Goal: Information Seeking & Learning: Learn about a topic

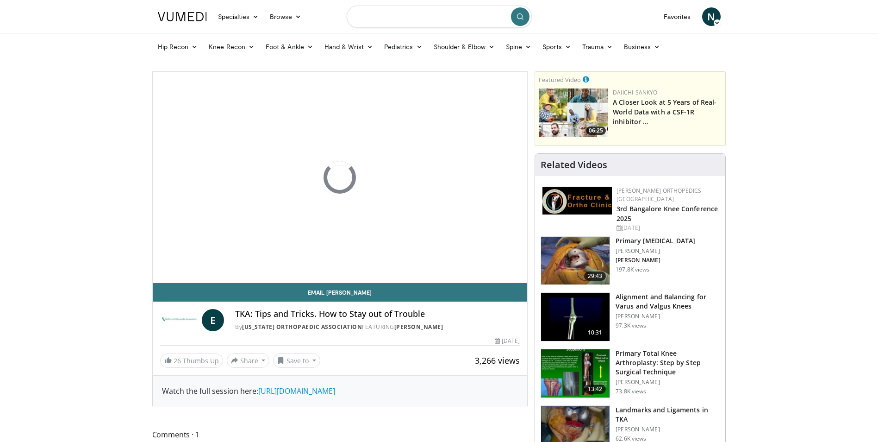
click at [406, 13] on input "Search topics, interventions" at bounding box center [439, 17] width 185 height 22
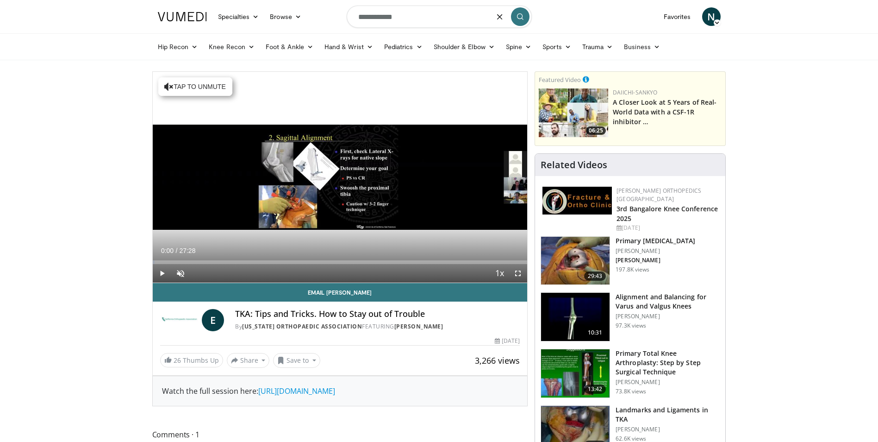
type input "**********"
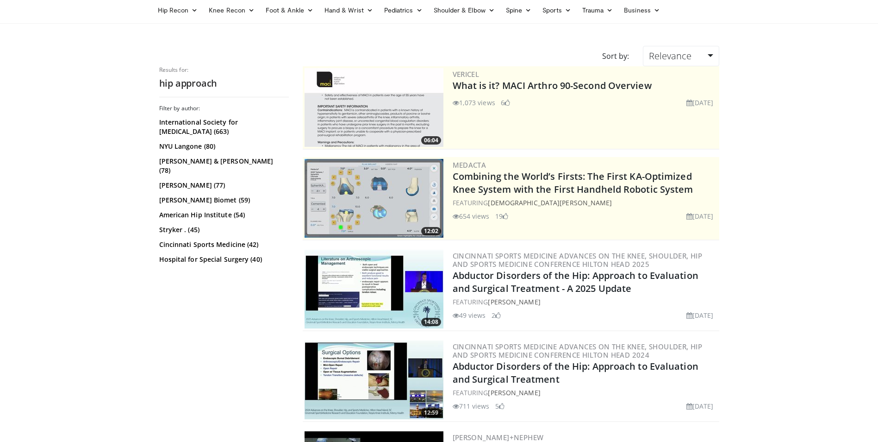
scroll to position [38, 0]
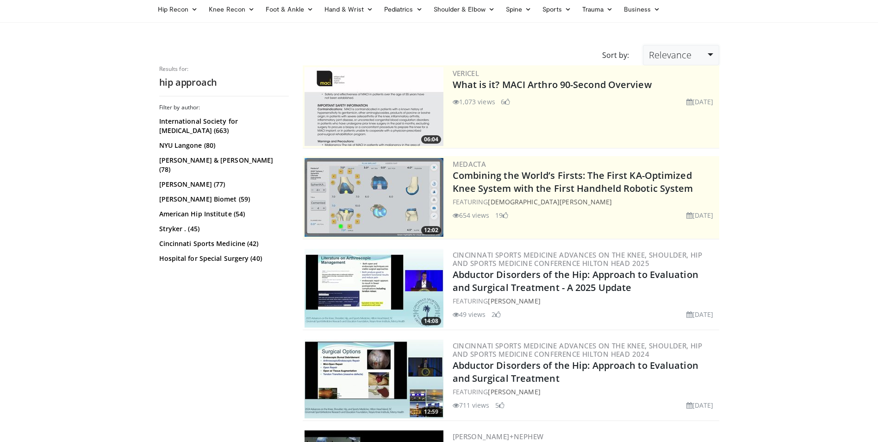
click at [677, 57] on span "Relevance" at bounding box center [670, 55] width 43 height 13
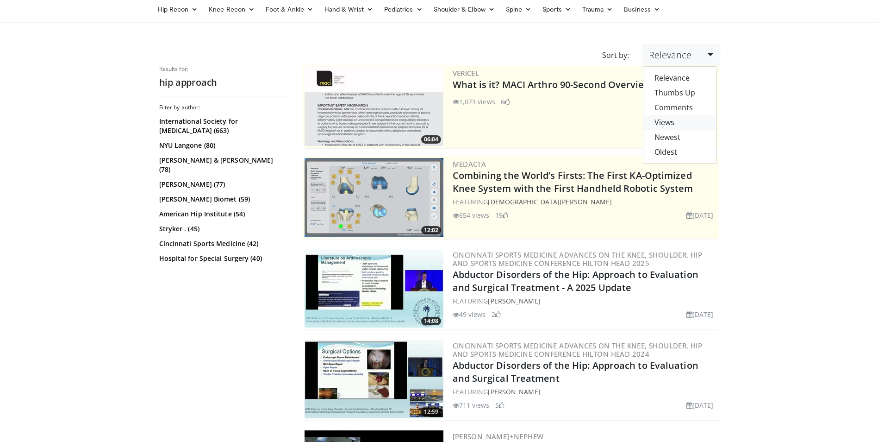
click at [680, 126] on link "Views" at bounding box center [680, 122] width 73 height 15
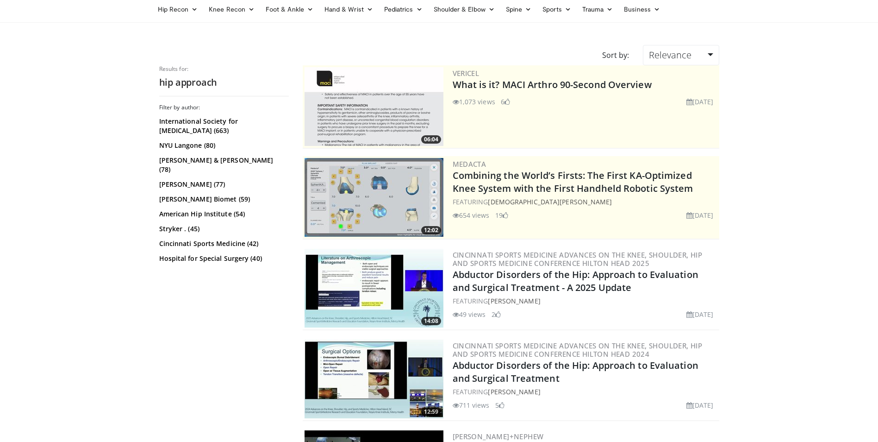
click at [680, 126] on div "Vericel What is it? MACI Arthro 90-Second Overview 1,073 views March 10, 2025 6" at bounding box center [585, 106] width 265 height 79
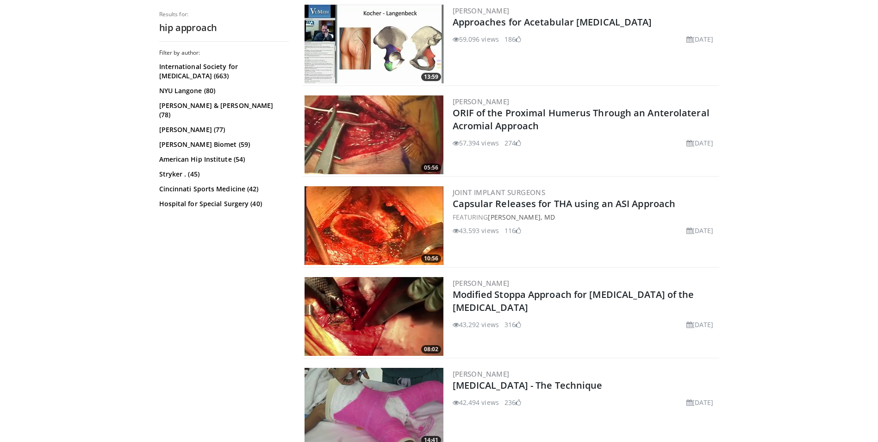
scroll to position [791, 0]
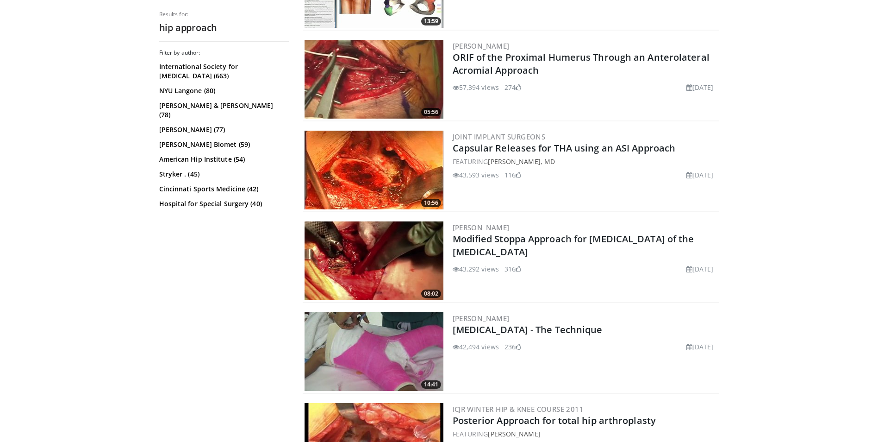
click at [370, 173] on img at bounding box center [374, 170] width 139 height 79
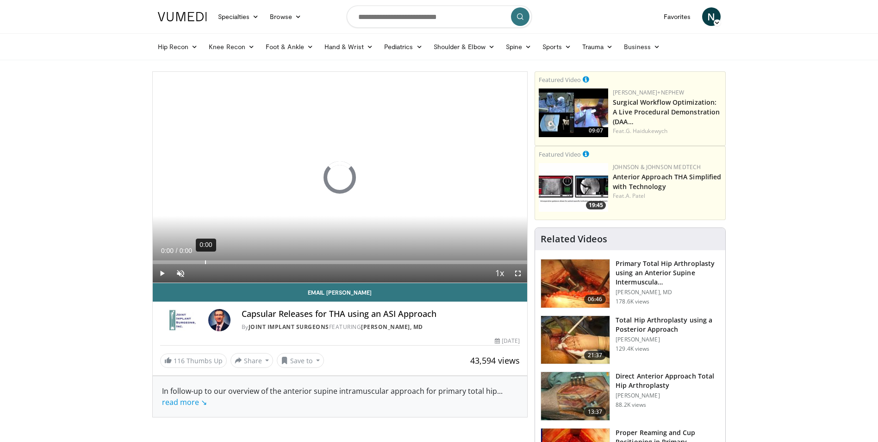
click at [205, 260] on div "Loaded : 0% 0:00 0:00" at bounding box center [340, 259] width 375 height 9
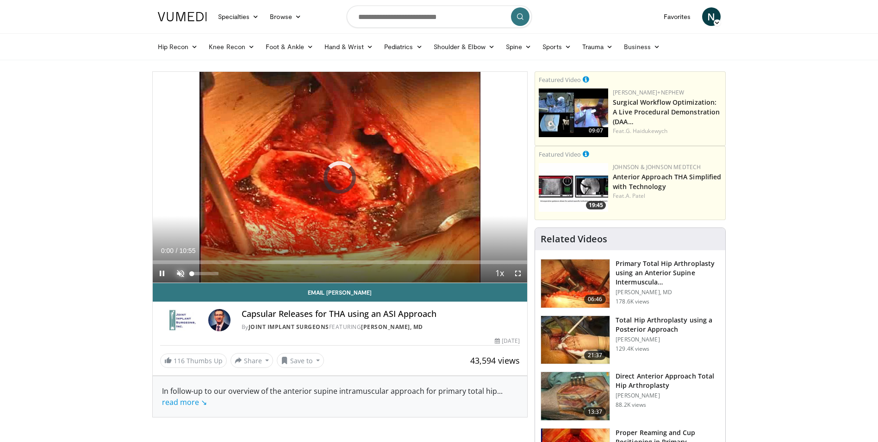
click at [179, 273] on span "Video Player" at bounding box center [180, 273] width 19 height 19
click at [230, 257] on div "Loaded : 0.00% 02:15 00:00" at bounding box center [340, 259] width 375 height 9
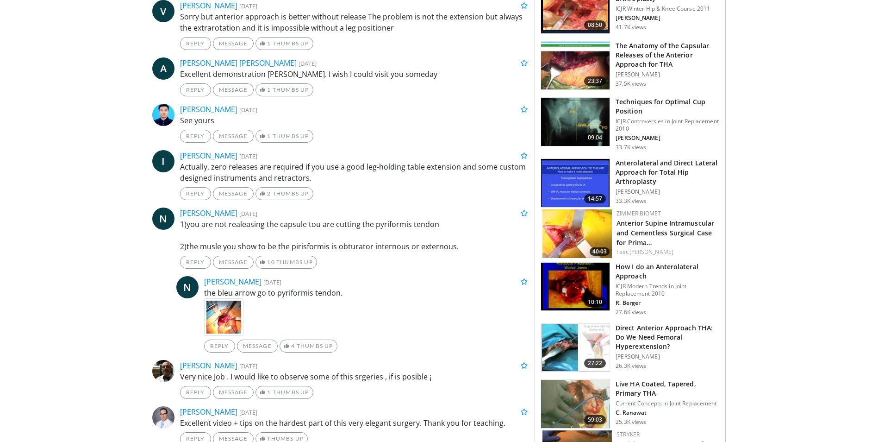
scroll to position [511, 0]
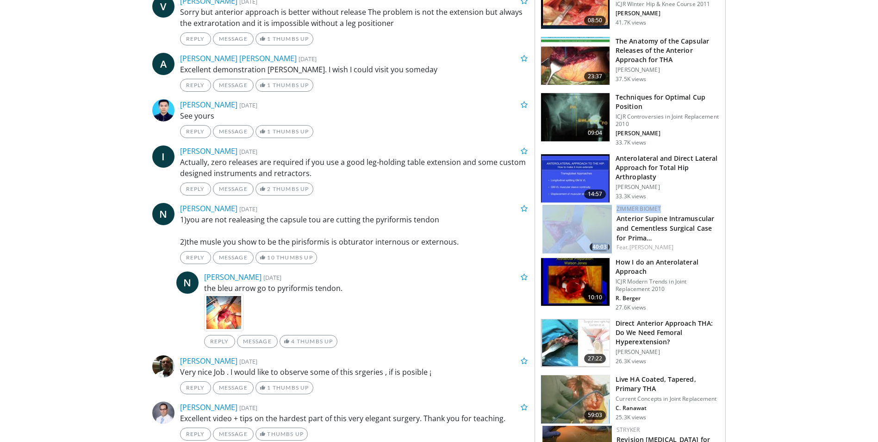
drag, startPoint x: 878, startPoint y: 201, endPoint x: 873, endPoint y: 213, distance: 13.6
click at [873, 213] on body "Specialties Adult & Family Medicine Allergy, Asthma, Immunology Anesthesiology …" at bounding box center [439, 233] width 878 height 1489
click at [746, 244] on body "Specialties Adult & Family Medicine Allergy, Asthma, Immunology Anesthesiology …" at bounding box center [439, 233] width 878 height 1489
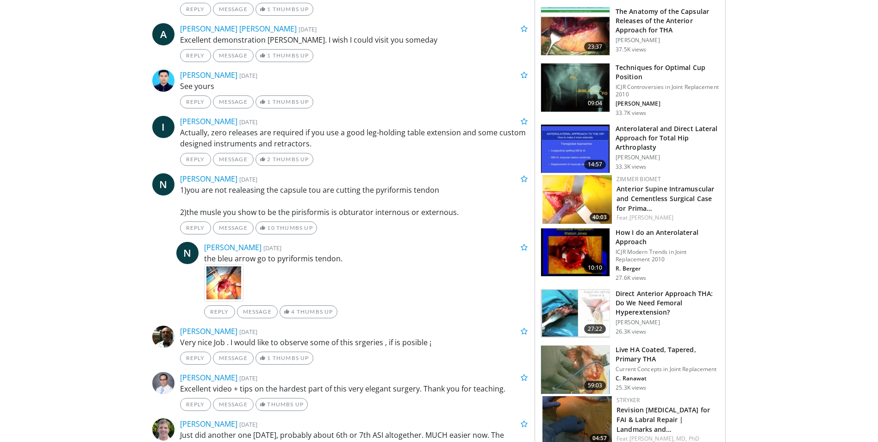
scroll to position [542, 0]
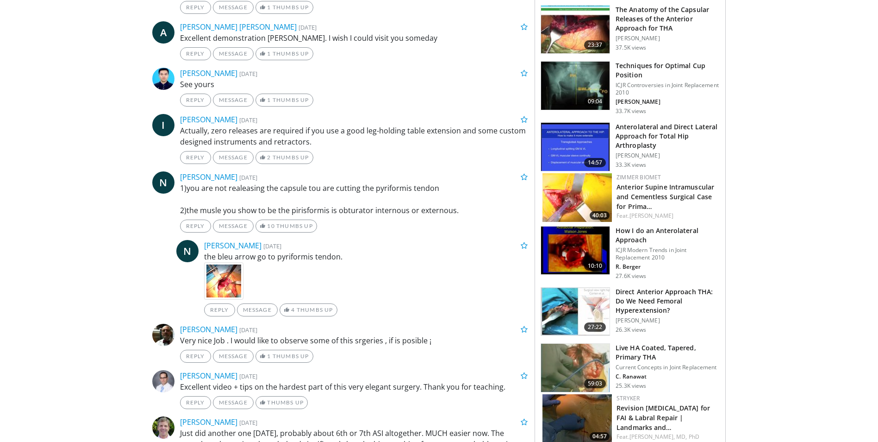
click at [572, 269] on img at bounding box center [575, 250] width 69 height 48
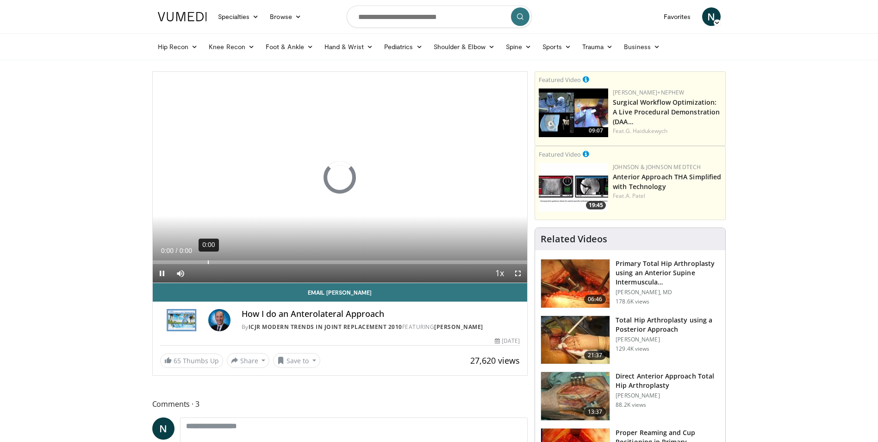
click at [207, 258] on div "Loaded : 0% 0:00 0:00" at bounding box center [340, 259] width 375 height 9
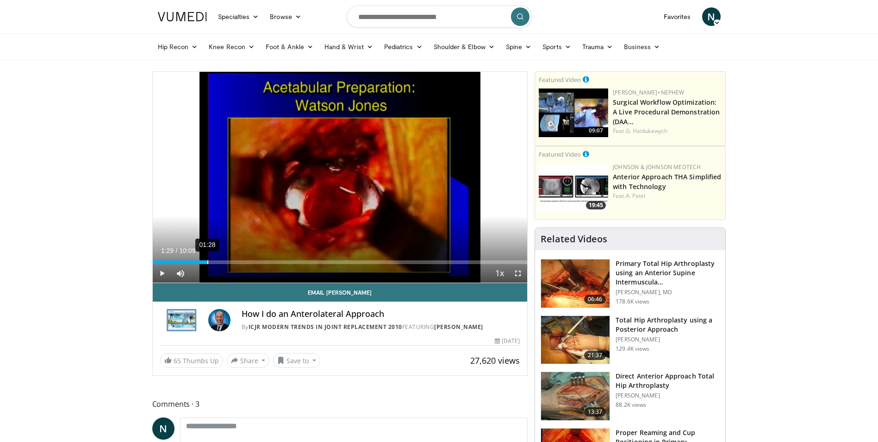
click at [207, 262] on div "01:28" at bounding box center [207, 262] width 1 height 4
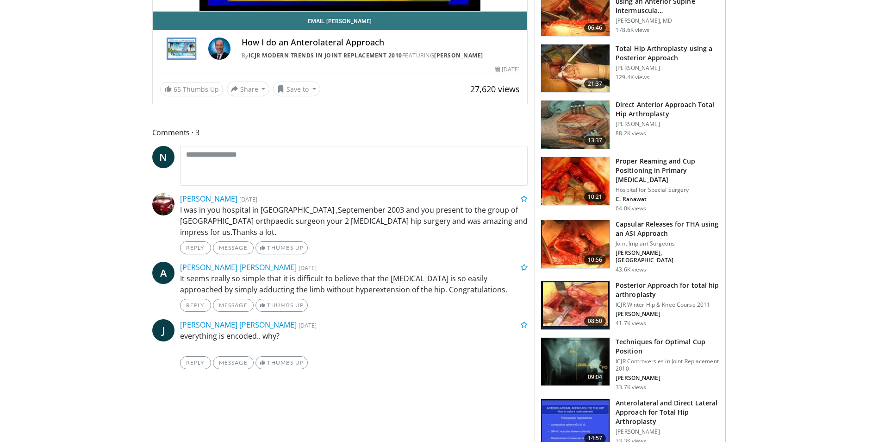
scroll to position [272, 0]
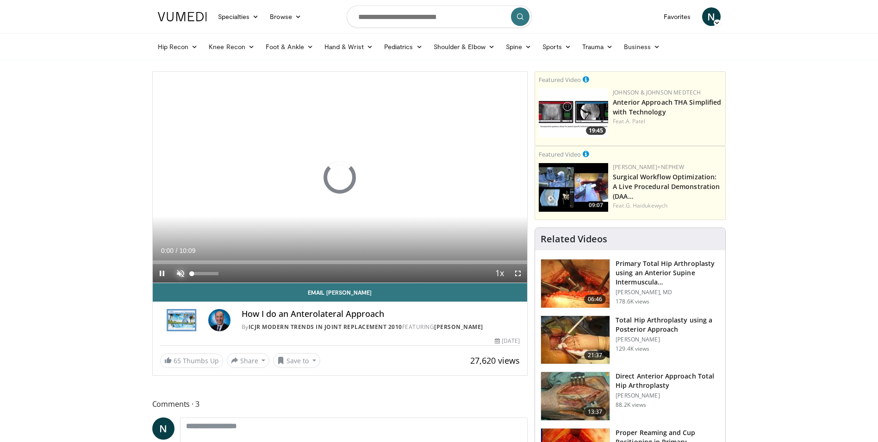
click at [178, 276] on span "Video Player" at bounding box center [180, 273] width 19 height 19
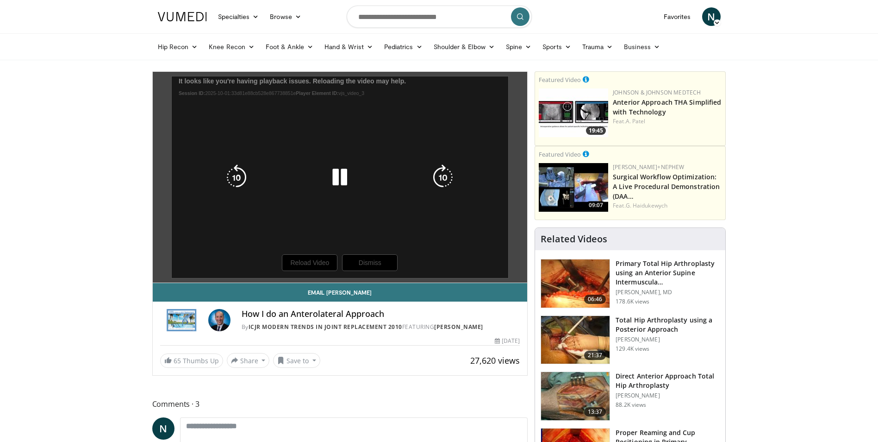
click at [289, 259] on div "10 seconds Tap to unmute" at bounding box center [340, 177] width 375 height 211
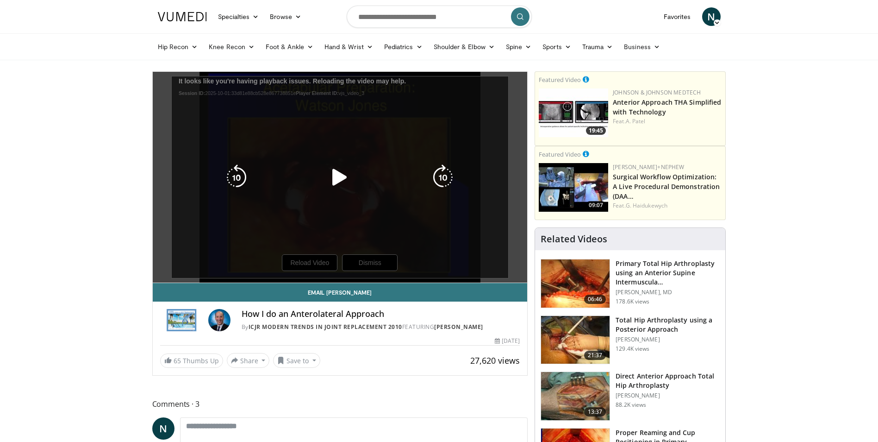
click at [341, 202] on div "10 seconds Tap to unmute" at bounding box center [340, 177] width 375 height 211
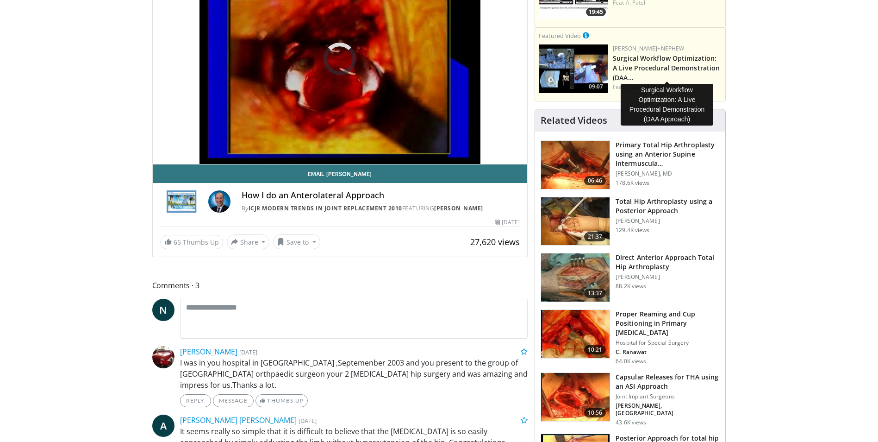
scroll to position [143, 0]
